Goal: Navigation & Orientation: Find specific page/section

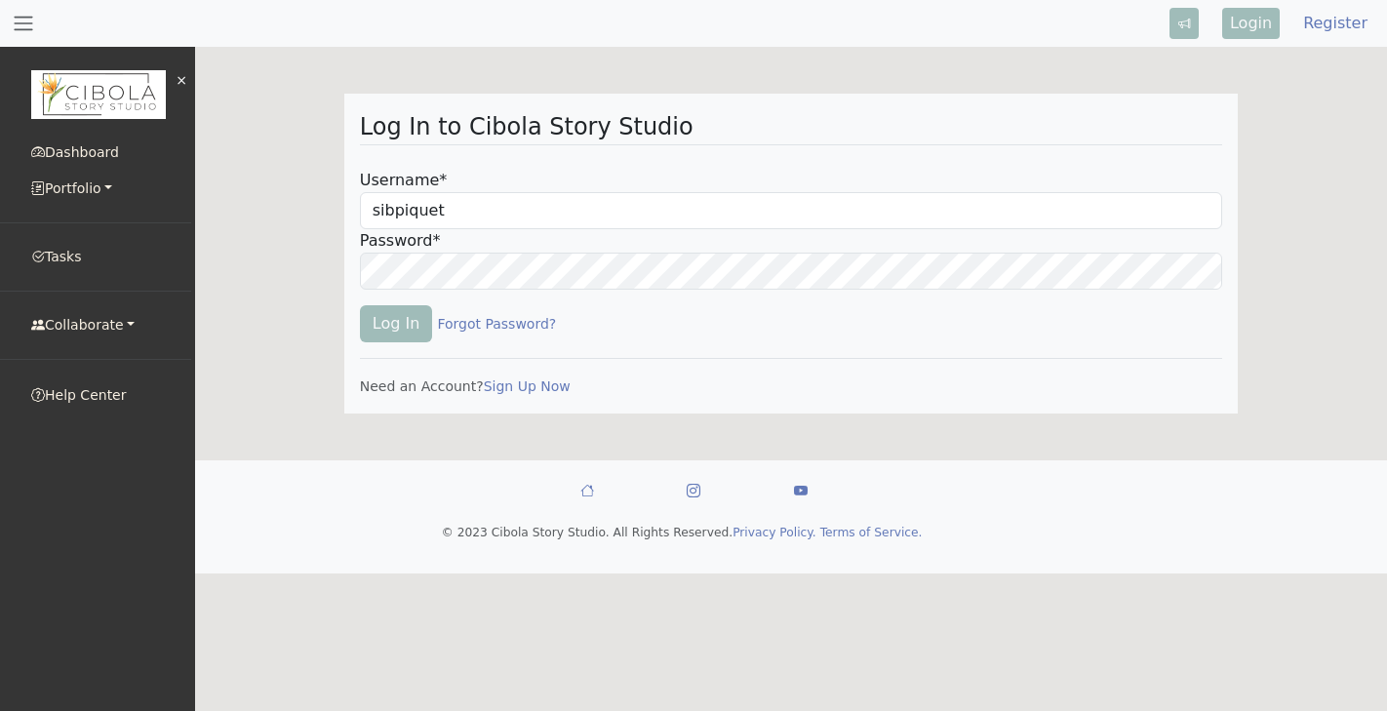
click at [27, 279] on small "Dashboard Portfolio My Portfolio Favorites My Drafts Archived Ideas Tasks Colla…" at bounding box center [95, 237] width 191 height 213
click at [369, 344] on div "Log In Forgot Password?" at bounding box center [791, 324] width 863 height 68
click at [382, 333] on button "Log In" at bounding box center [396, 323] width 73 height 37
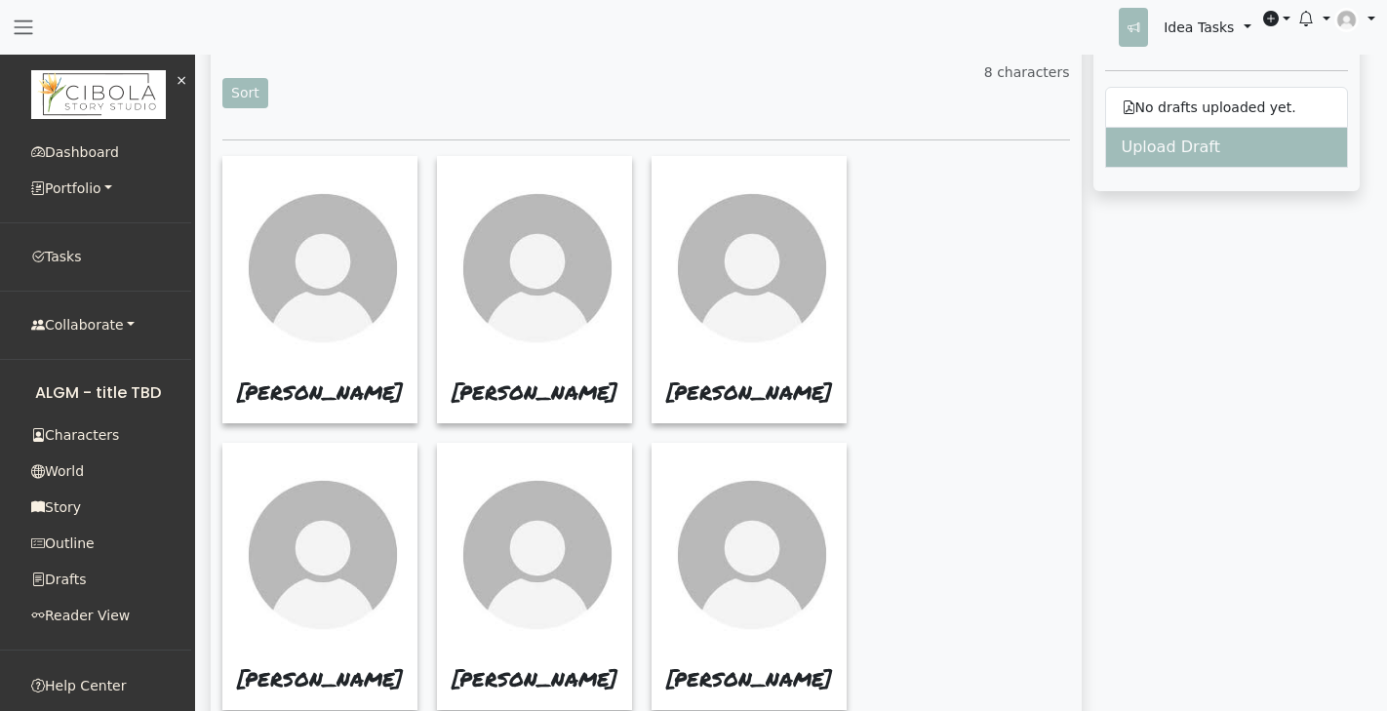
scroll to position [592, 0]
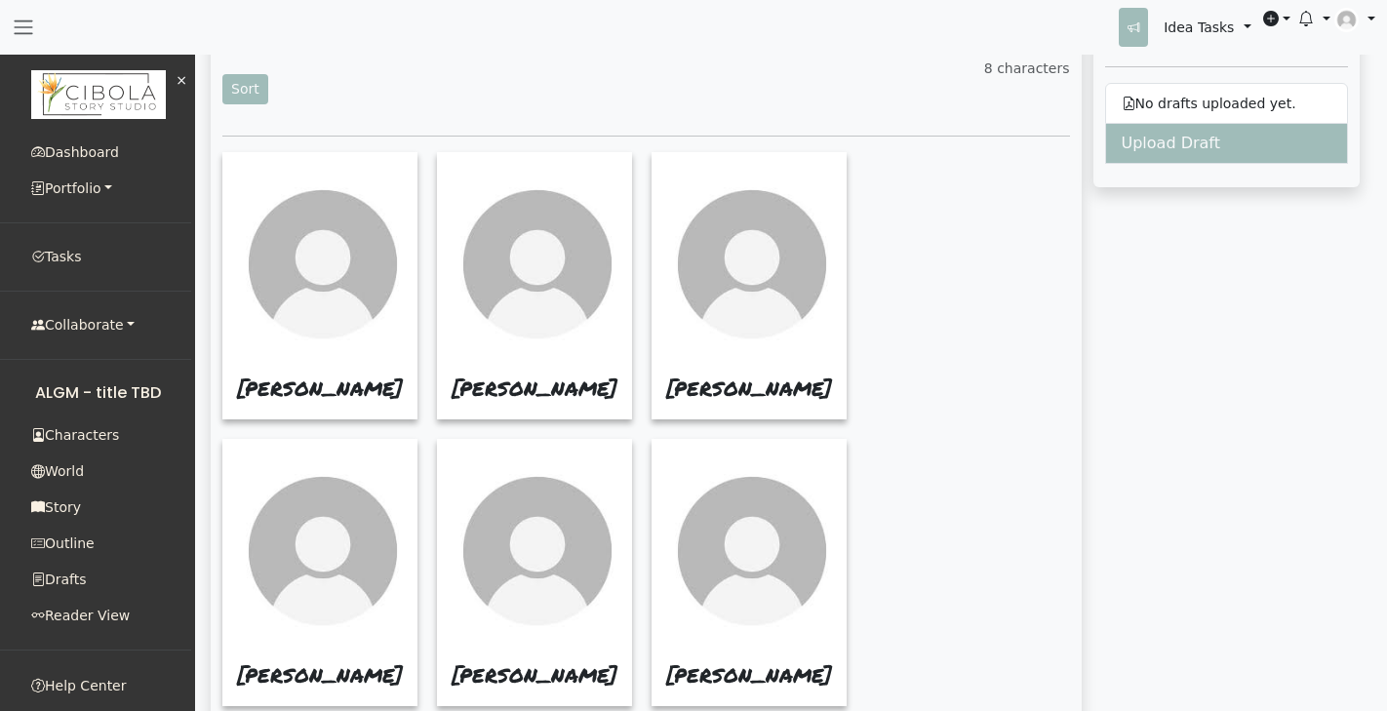
click at [1018, 403] on div "The Characters Sort 8 characters ANDREA HAYES SAM ALICE HAYES TOM HENRY OPHELIA…" at bounding box center [646, 505] width 871 height 1014
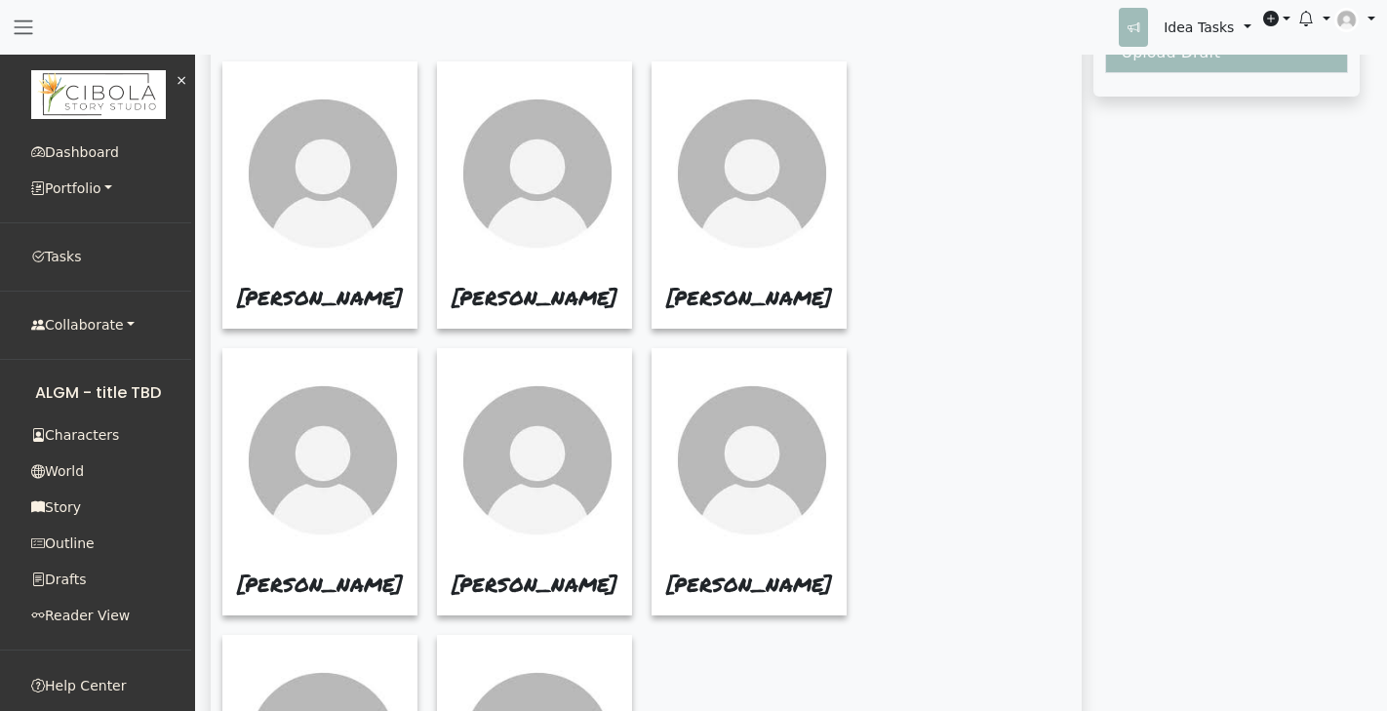
scroll to position [682, 0]
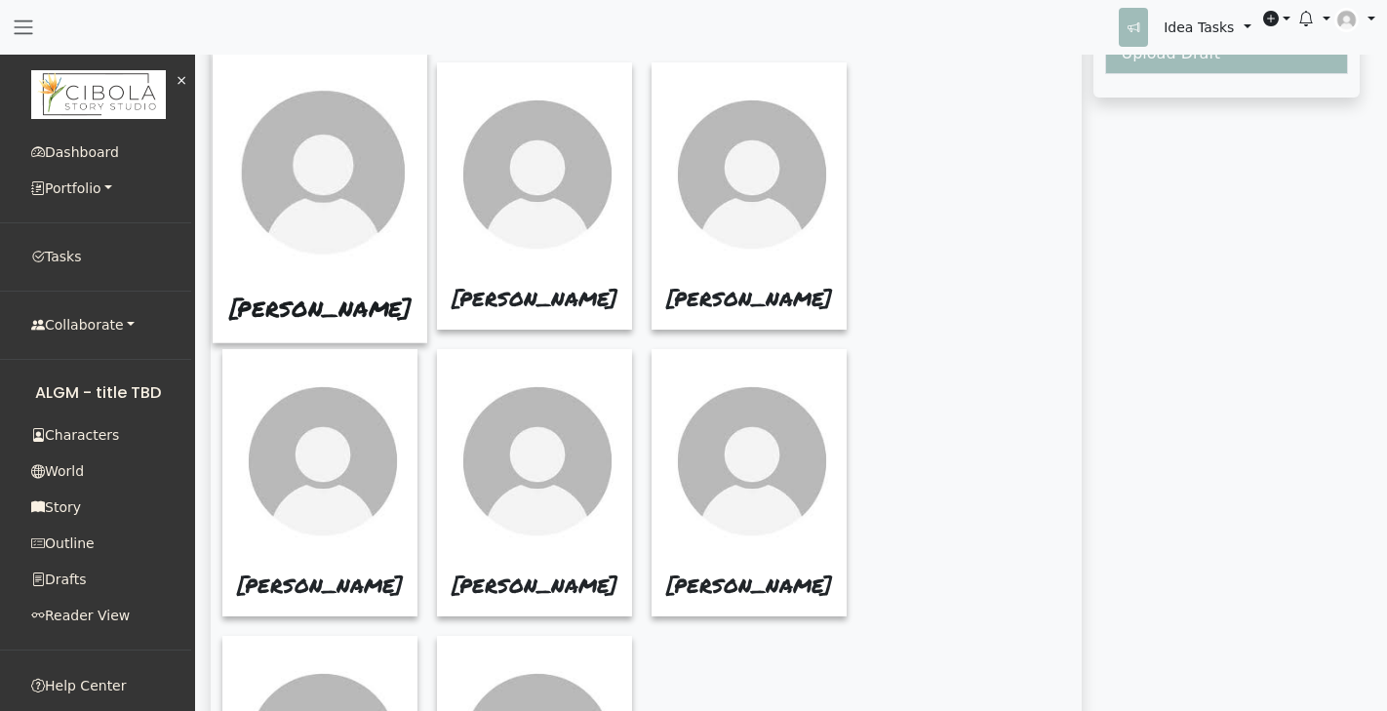
click at [256, 294] on link "ANDREA HAYES" at bounding box center [320, 309] width 182 height 30
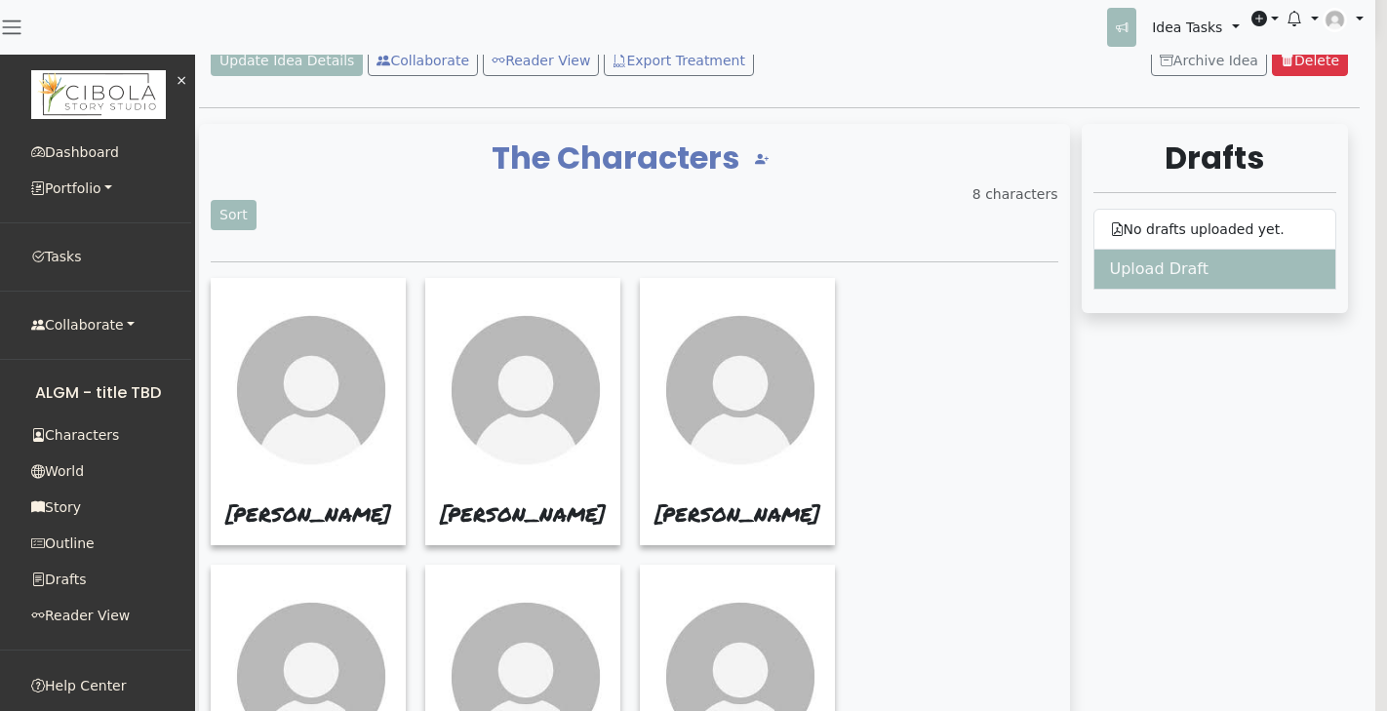
scroll to position [468, 12]
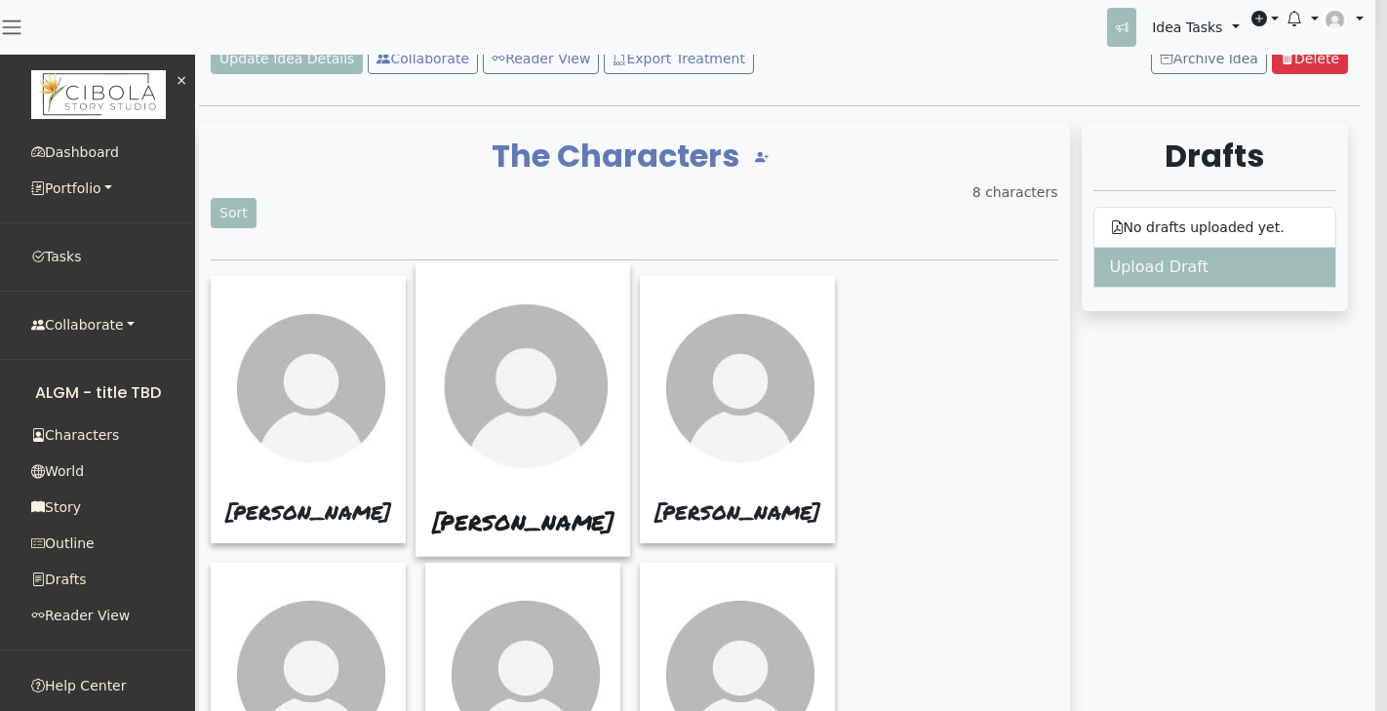
click at [477, 507] on link "SAM" at bounding box center [523, 522] width 182 height 30
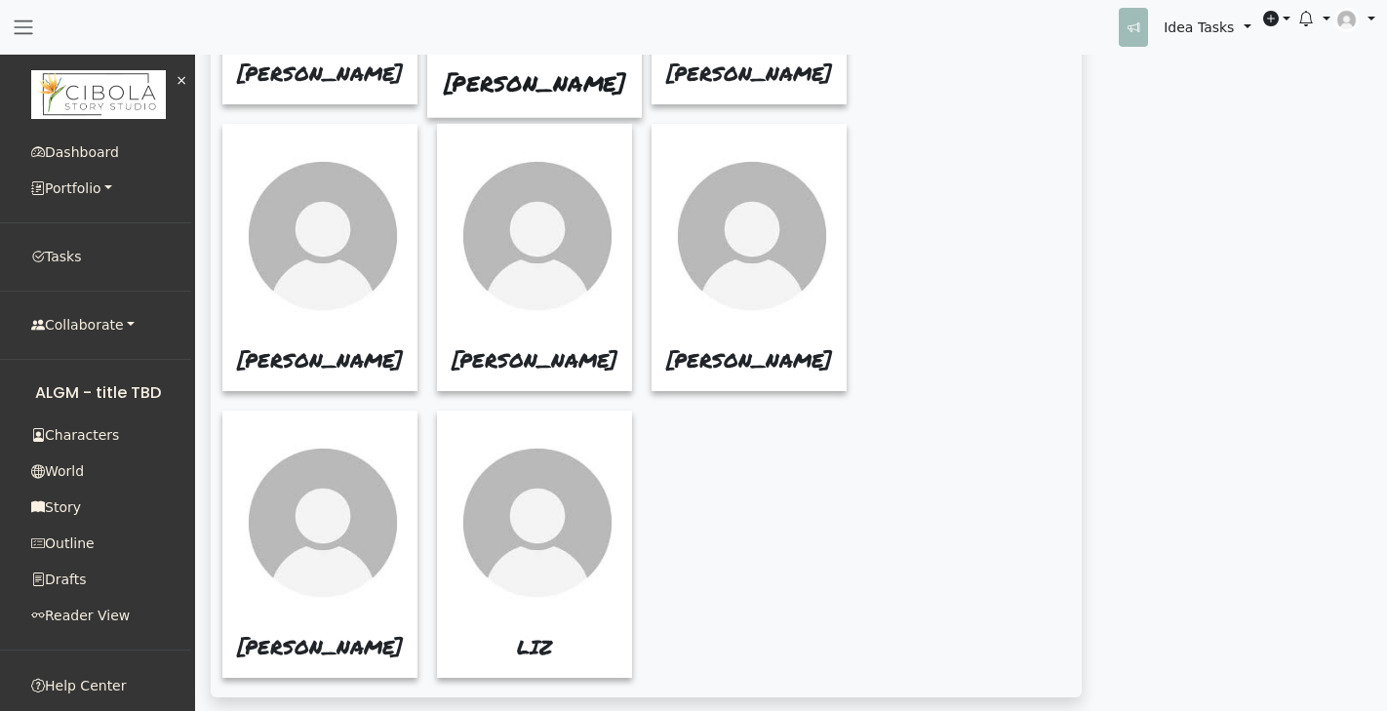
scroll to position [908, 0]
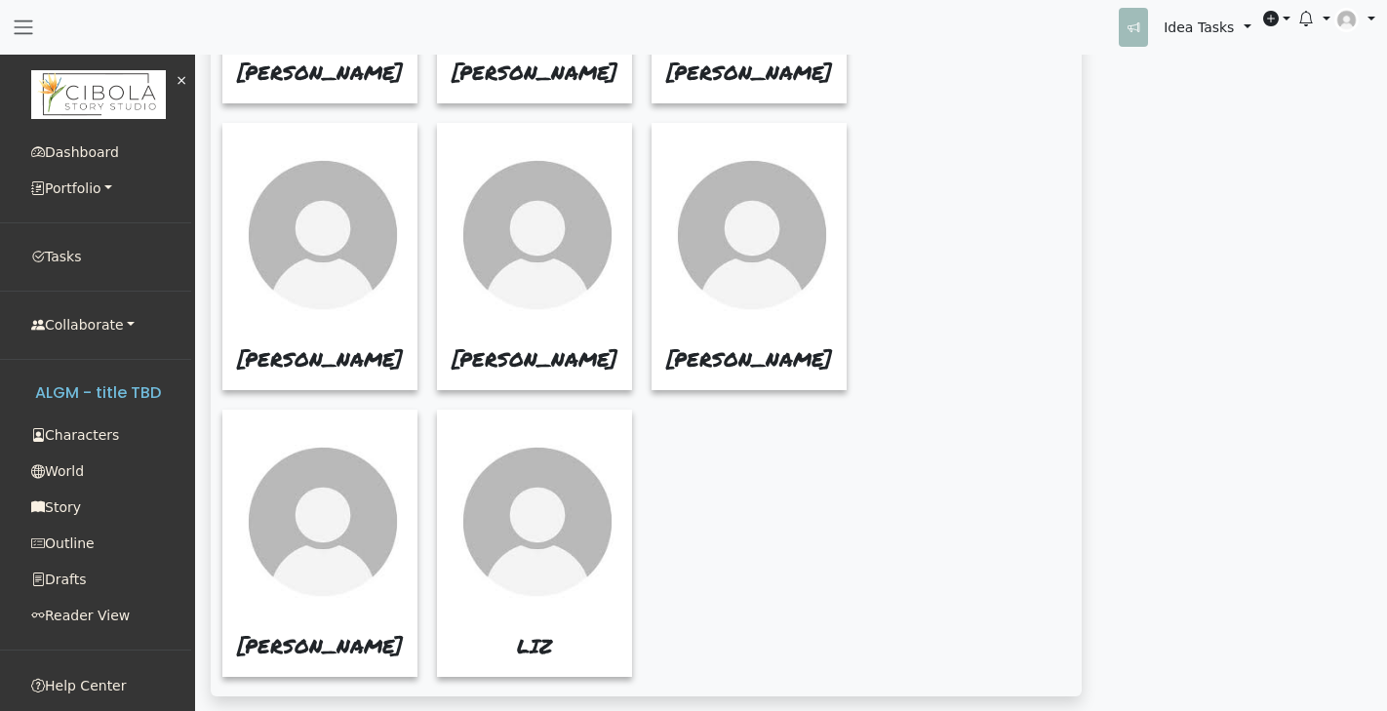
click at [69, 393] on link "ALGM - title TBD" at bounding box center [97, 392] width 187 height 34
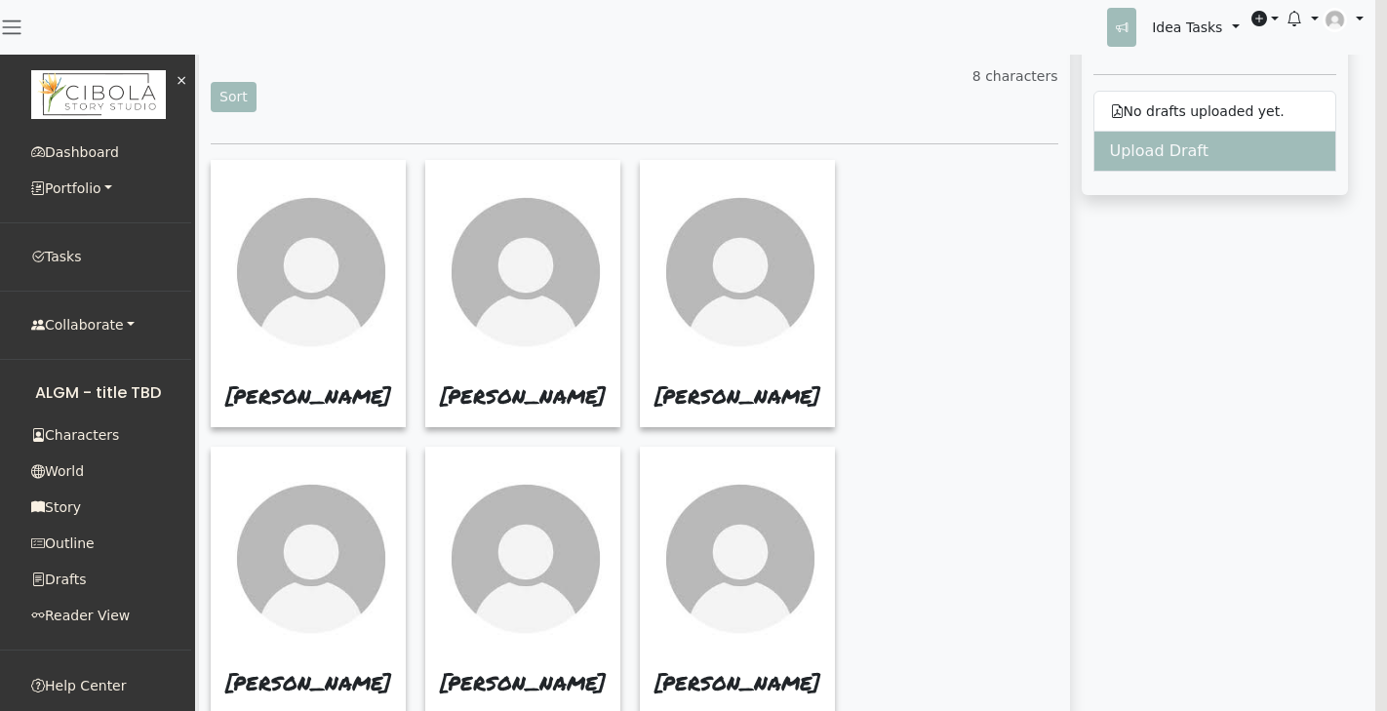
scroll to position [568, 12]
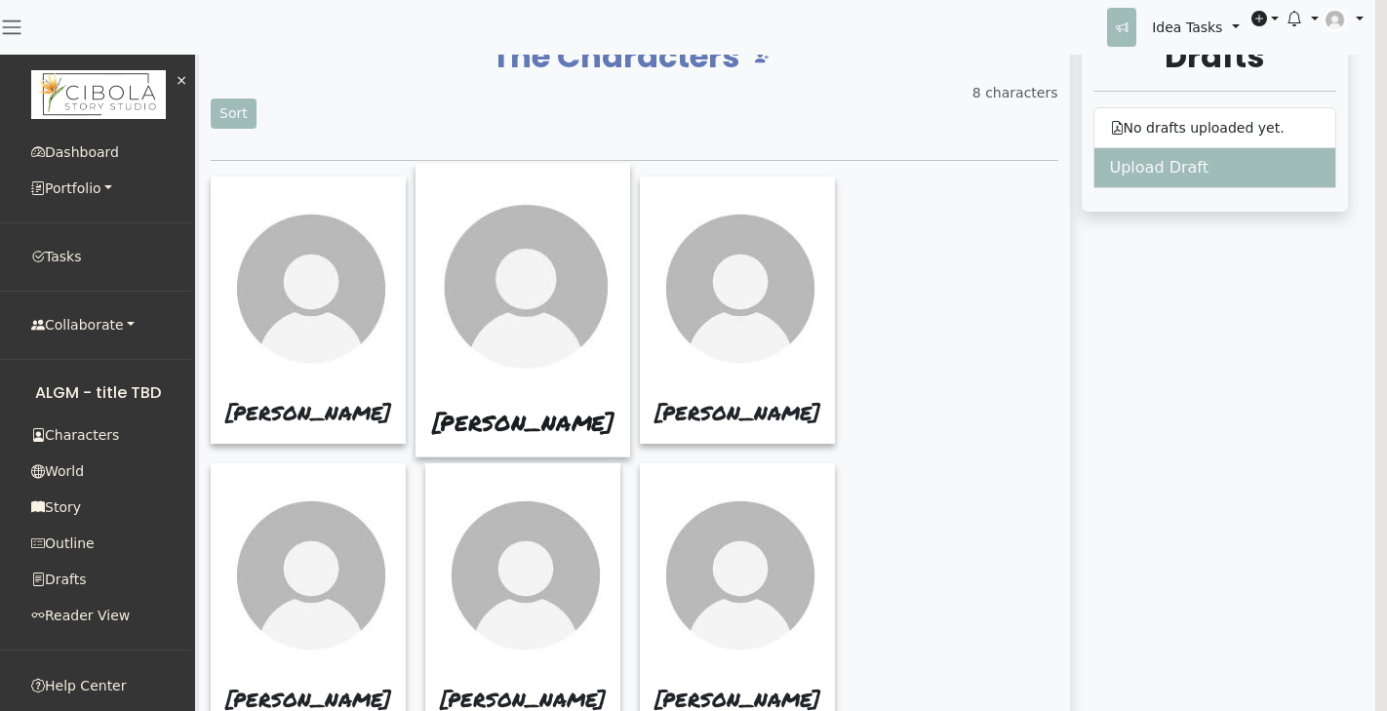
click at [483, 408] on link "SAM" at bounding box center [523, 423] width 182 height 30
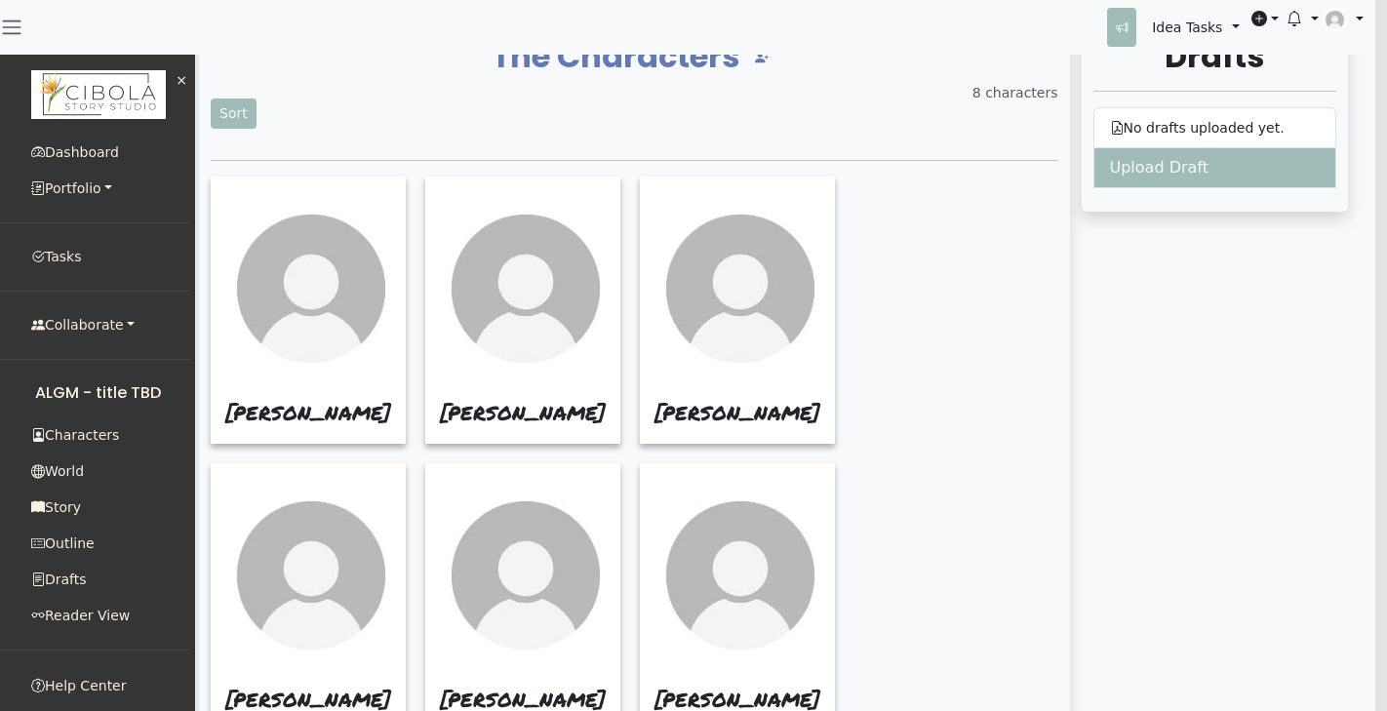
drag, startPoint x: 841, startPoint y: 310, endPoint x: 937, endPoint y: 150, distance: 186.8
click at [937, 150] on div "The Characters Sort 8 characters ANDREA HAYES SAM ALICE HAYES TOM HENRY OPHELIA…" at bounding box center [634, 529] width 871 height 1014
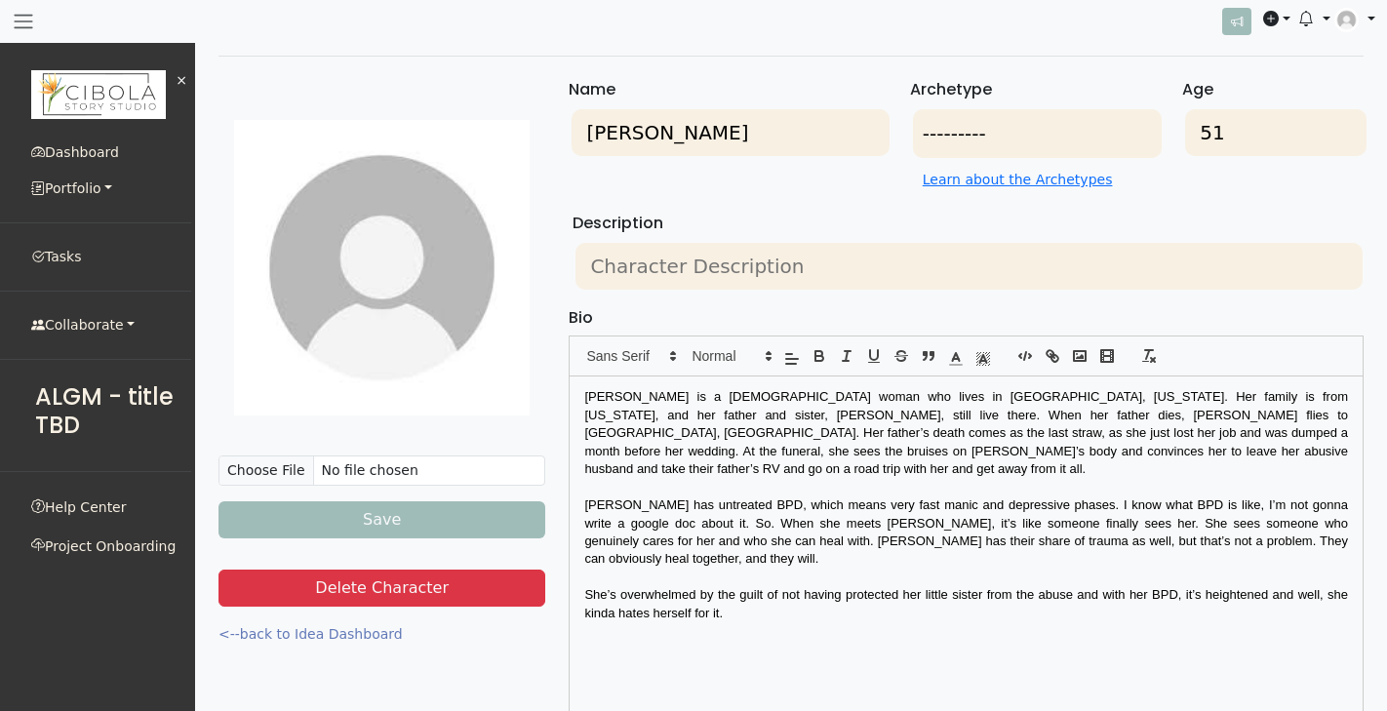
scroll to position [10, 0]
click at [504, 316] on img at bounding box center [381, 268] width 327 height 327
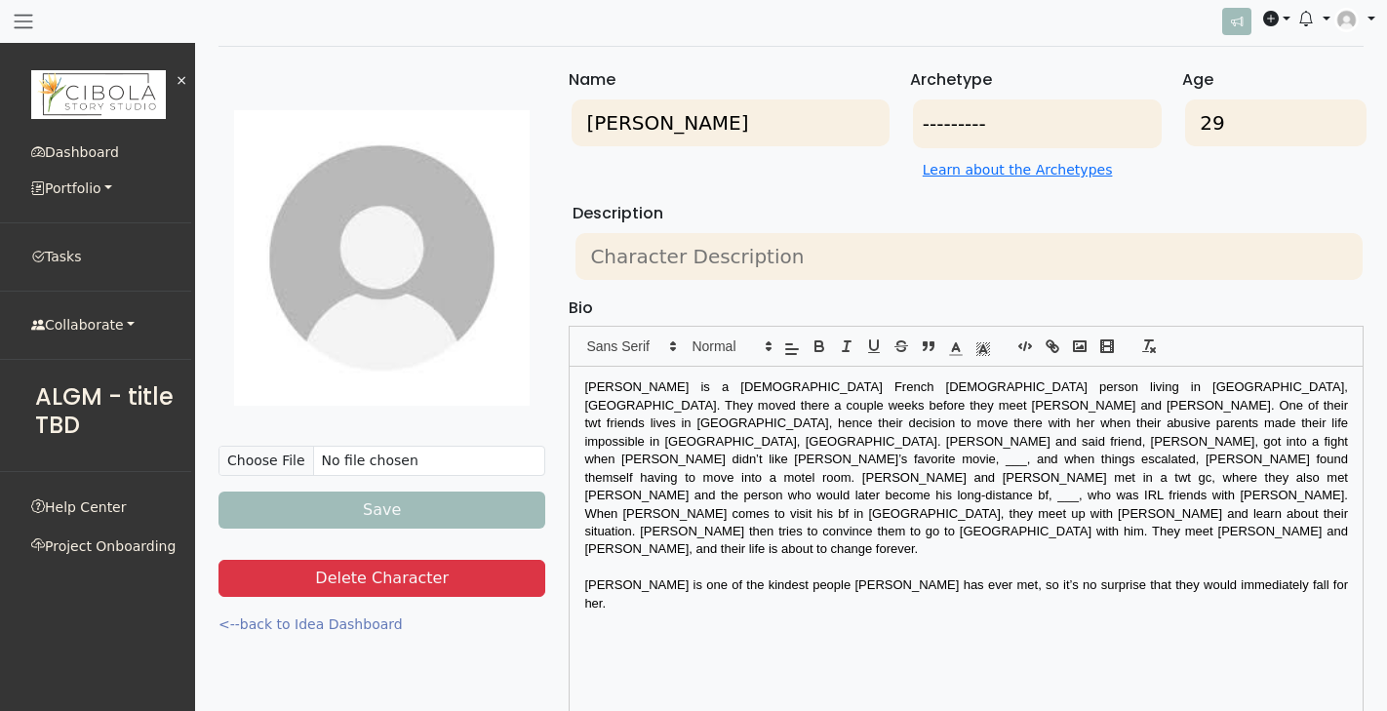
scroll to position [20, 0]
